Goal: Information Seeking & Learning: Learn about a topic

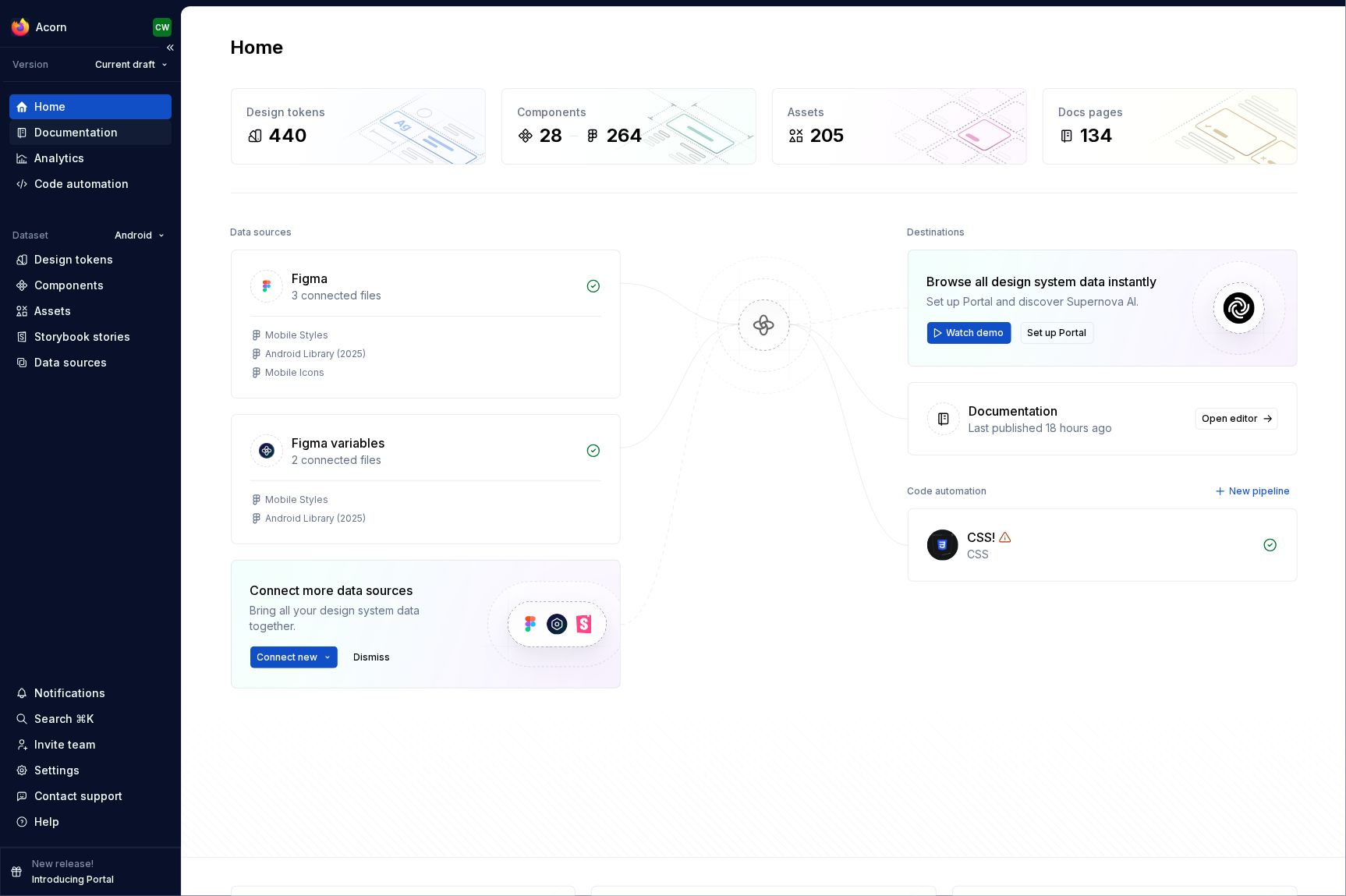
click at [111, 140] on div "Documentation" at bounding box center [77, 132] width 84 height 15
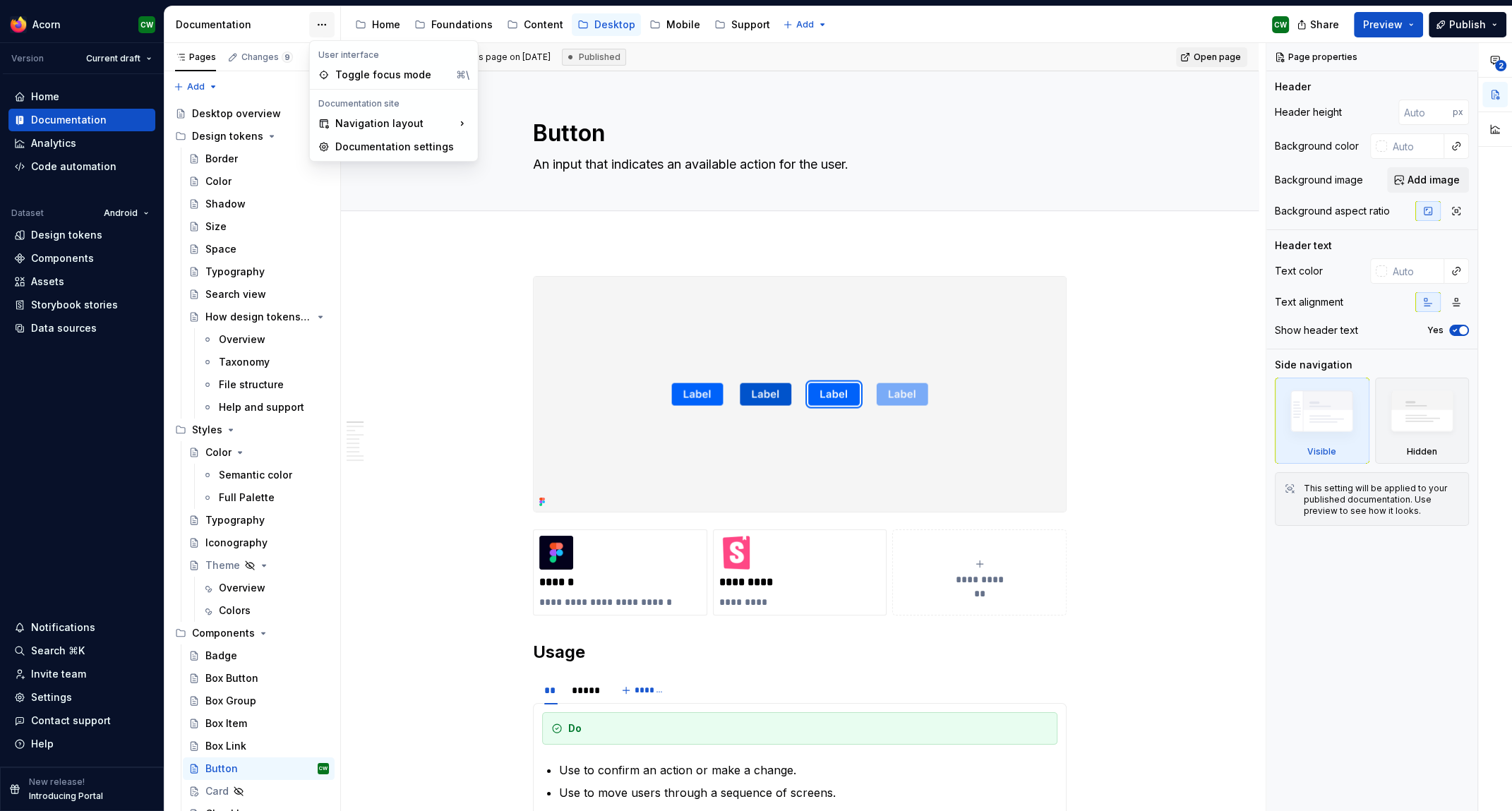
click at [319, 21] on html "Acorn CW Version Current draft Home Documentation Analytics Code automation Dat…" at bounding box center [756, 405] width 1512 height 811
click at [319, 22] on html "Acorn CW Version Current draft Home Documentation Analytics Code automation Dat…" at bounding box center [756, 405] width 1512 height 811
click at [383, 26] on div "Home" at bounding box center [386, 24] width 28 height 14
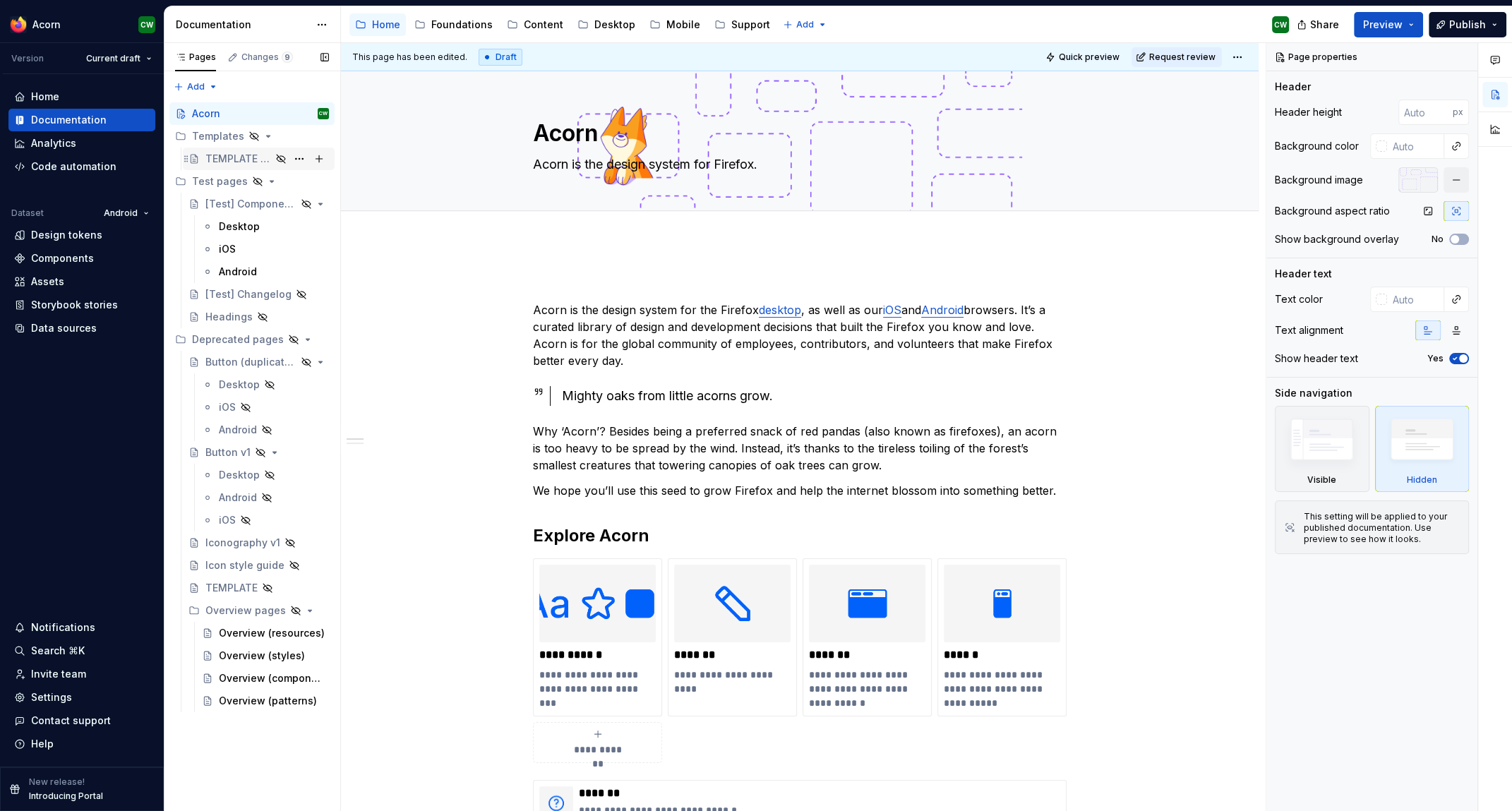
click at [231, 155] on div "TEMPLATE [Component page]" at bounding box center [239, 158] width 66 height 14
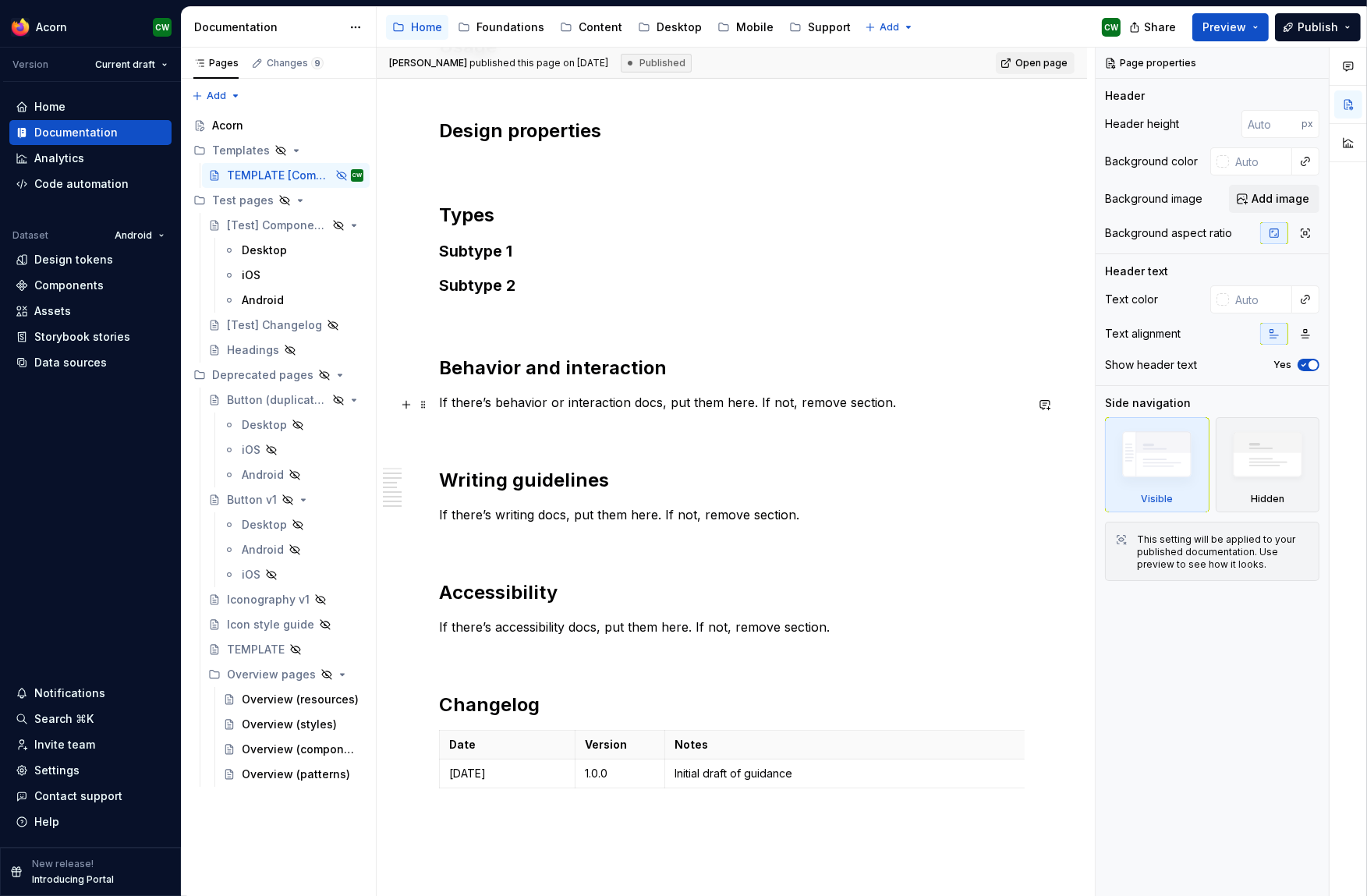
scroll to position [796, 0]
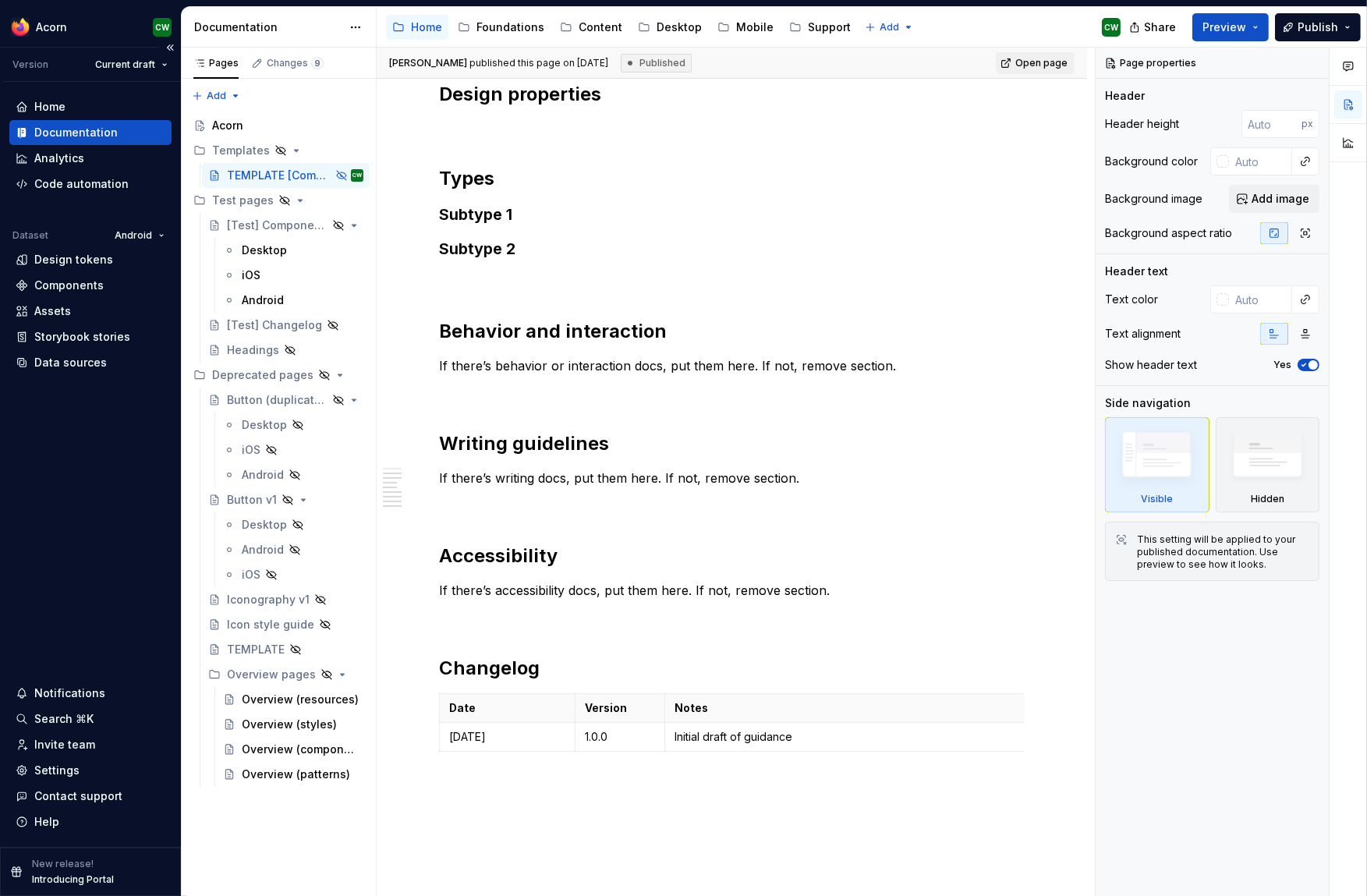
type textarea "*"
